Goal: Task Accomplishment & Management: Manage account settings

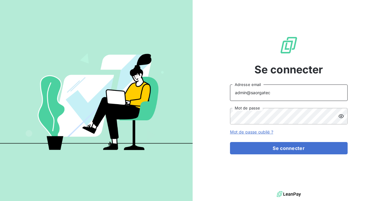
click at [274, 92] on input "admin@saorgatec" at bounding box center [289, 93] width 118 height 16
type input "admin@origamimarketplace"
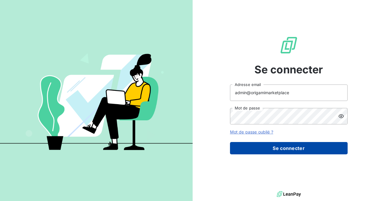
click at [280, 150] on button "Se connecter" at bounding box center [289, 148] width 118 height 12
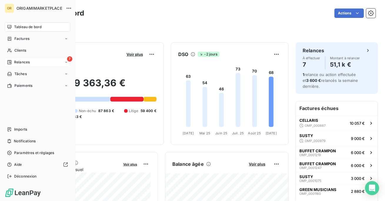
click at [18, 60] on span "Relances" at bounding box center [22, 62] width 16 height 5
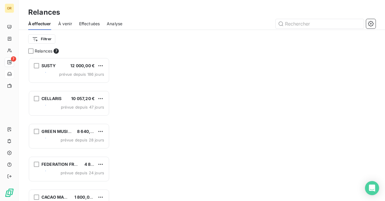
scroll to position [144, 81]
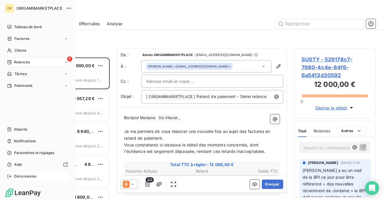
click at [21, 178] on span "Déconnexion" at bounding box center [25, 176] width 23 height 5
